Goal: Check status: Check status

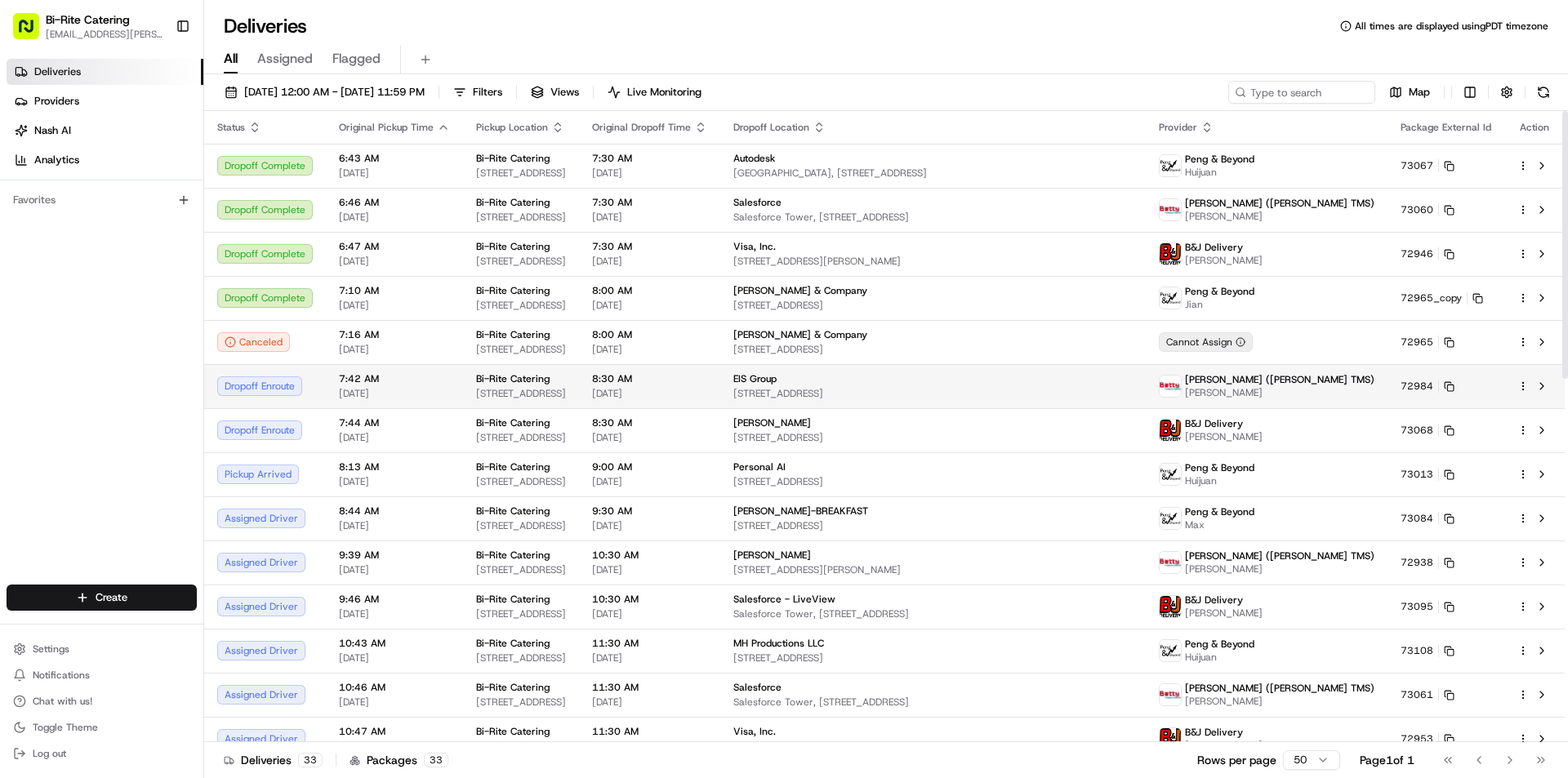
click at [566, 376] on div "Bi-Rite Catering" at bounding box center [521, 378] width 90 height 14
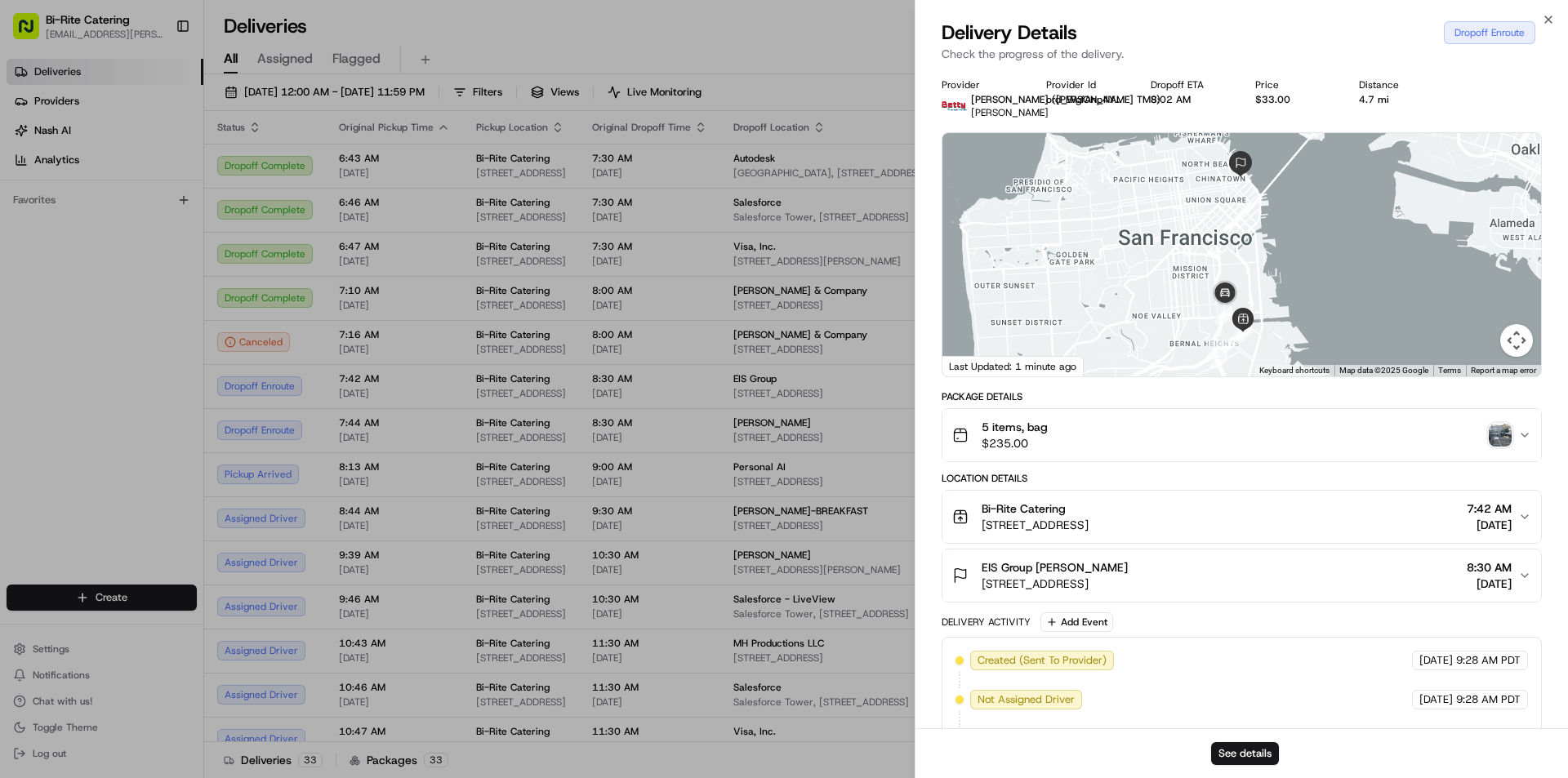
click at [1497, 434] on img "button" at bounding box center [1500, 435] width 23 height 23
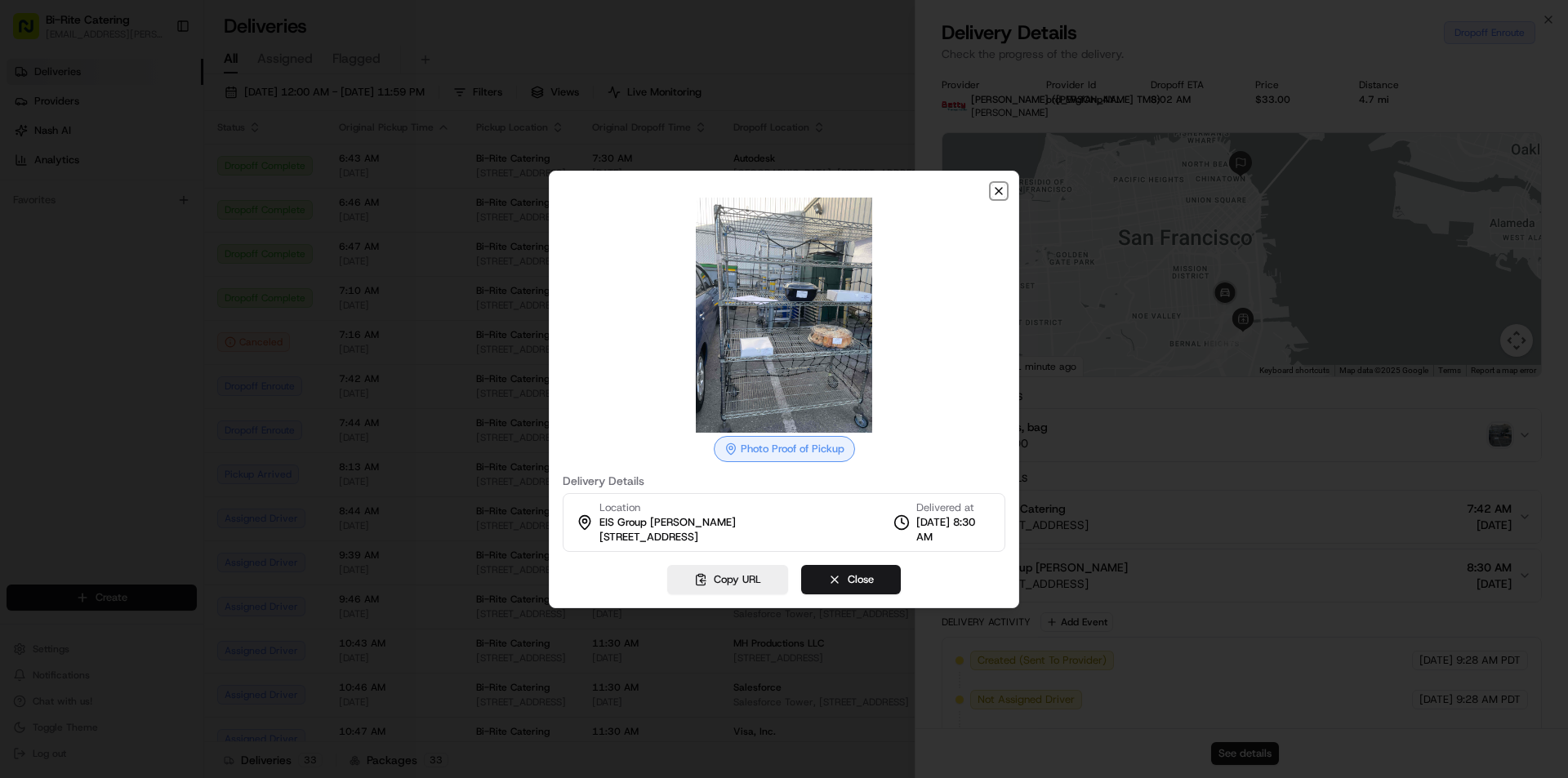
click at [997, 188] on icon "button" at bounding box center [998, 191] width 14 height 14
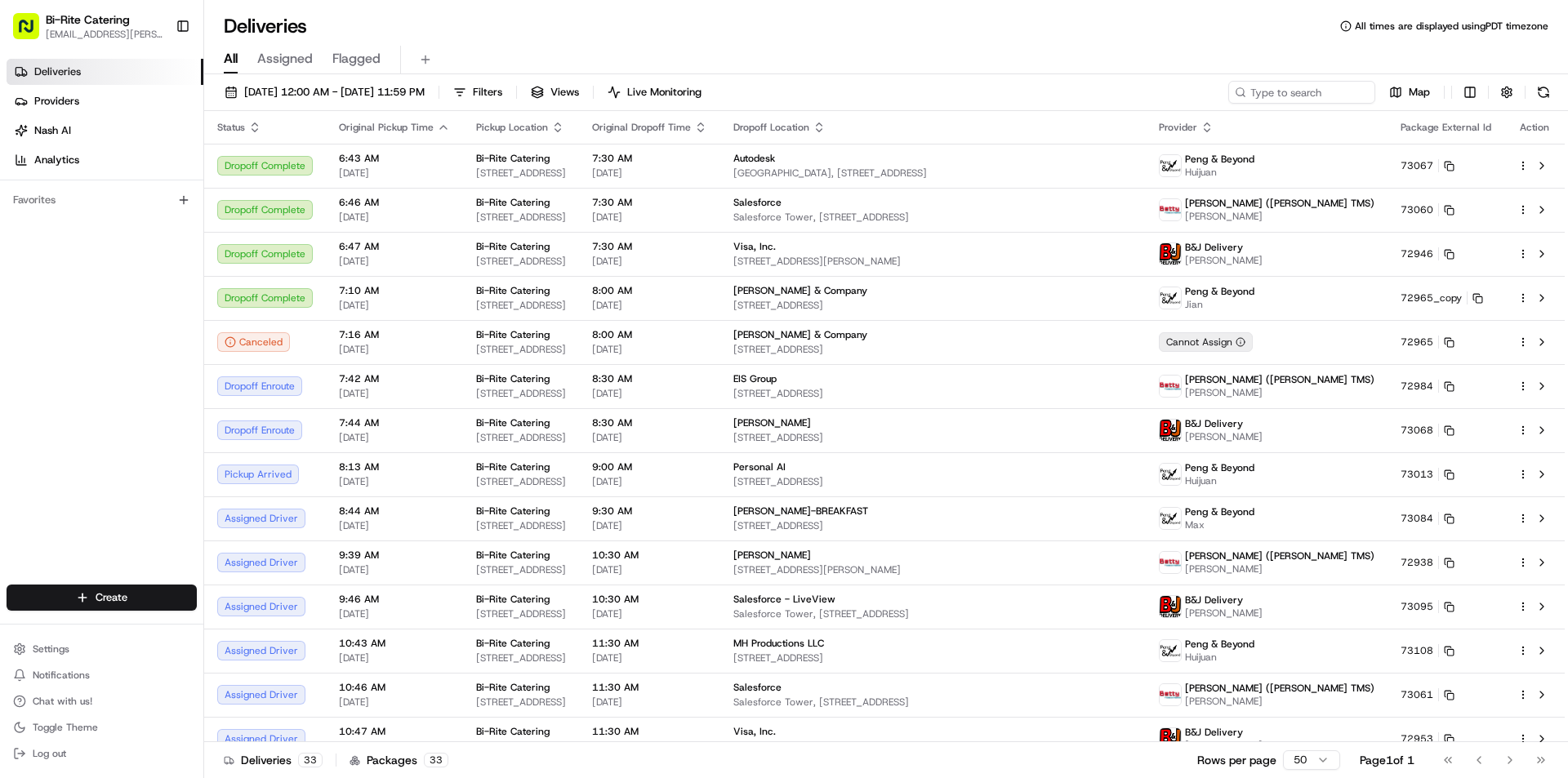
click at [801, 56] on div "All Assigned Flagged" at bounding box center [886, 60] width 1364 height 29
